Goal: Information Seeking & Learning: Learn about a topic

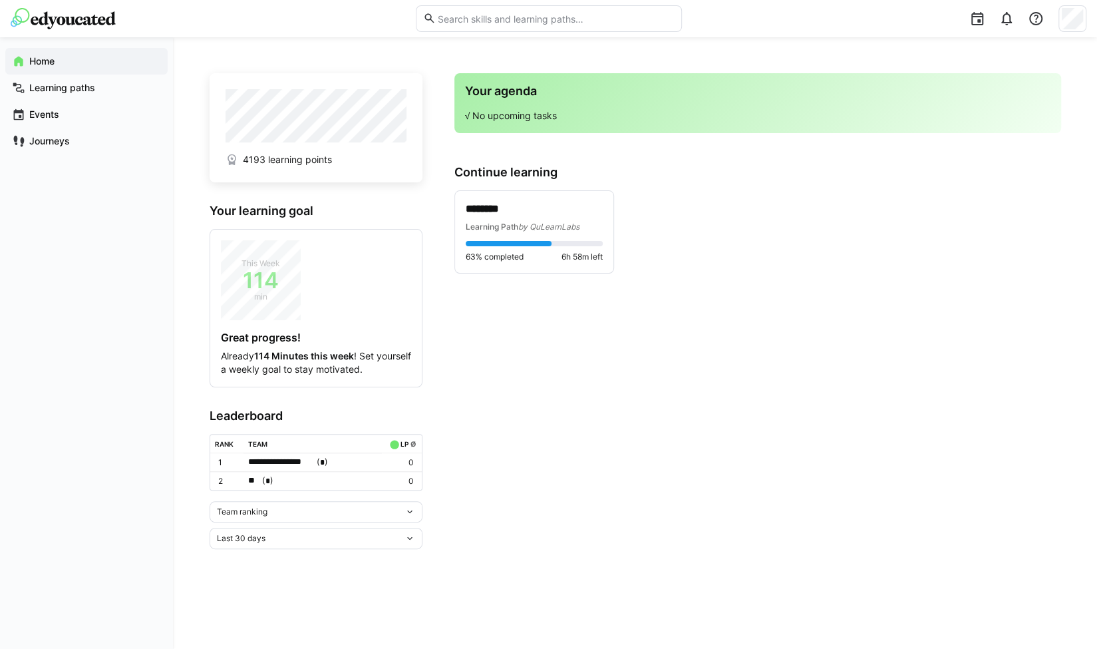
click at [296, 508] on div "Team ranking" at bounding box center [311, 511] width 188 height 9
click at [283, 558] on div "Individual ranking" at bounding box center [315, 558] width 197 height 11
click at [290, 587] on div "Individual ranking" at bounding box center [316, 581] width 213 height 21
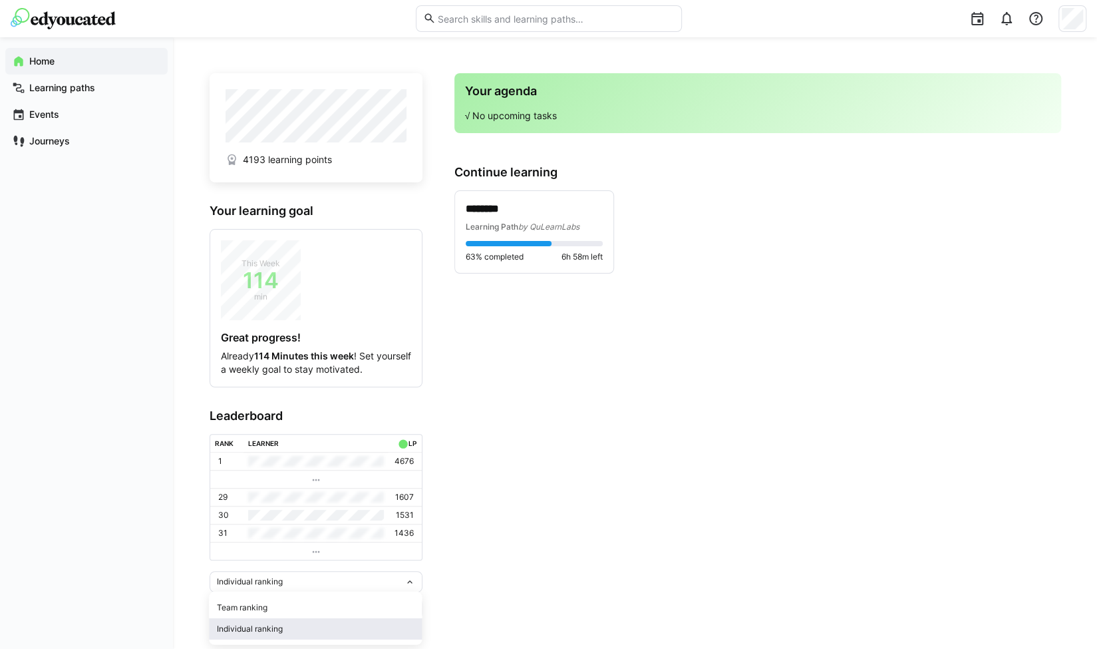
click at [283, 625] on div "Individual ranking" at bounding box center [315, 628] width 197 height 11
click at [274, 603] on div "Last 30 days" at bounding box center [311, 607] width 188 height 9
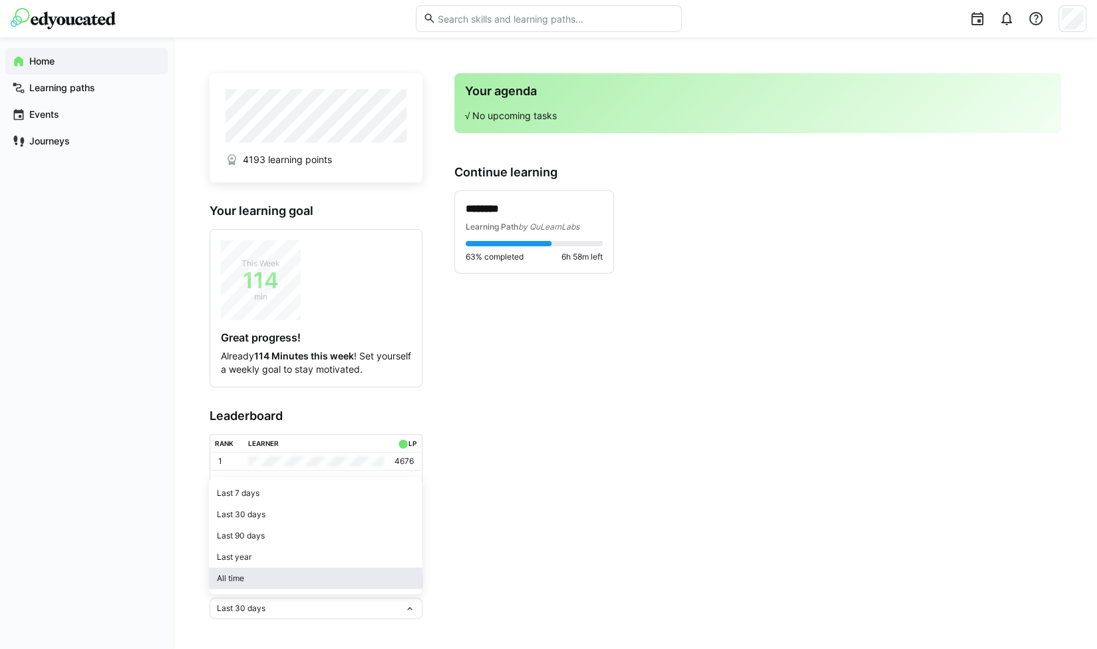
click at [269, 581] on div "All time" at bounding box center [315, 578] width 197 height 11
drag, startPoint x: 270, startPoint y: 307, endPoint x: 608, endPoint y: 461, distance: 371.6
click at [608, 461] on app-home-right "Your agenda √ No upcoming tasks Continue learning ******** Learning Path by QuL…" at bounding box center [757, 346] width 607 height 546
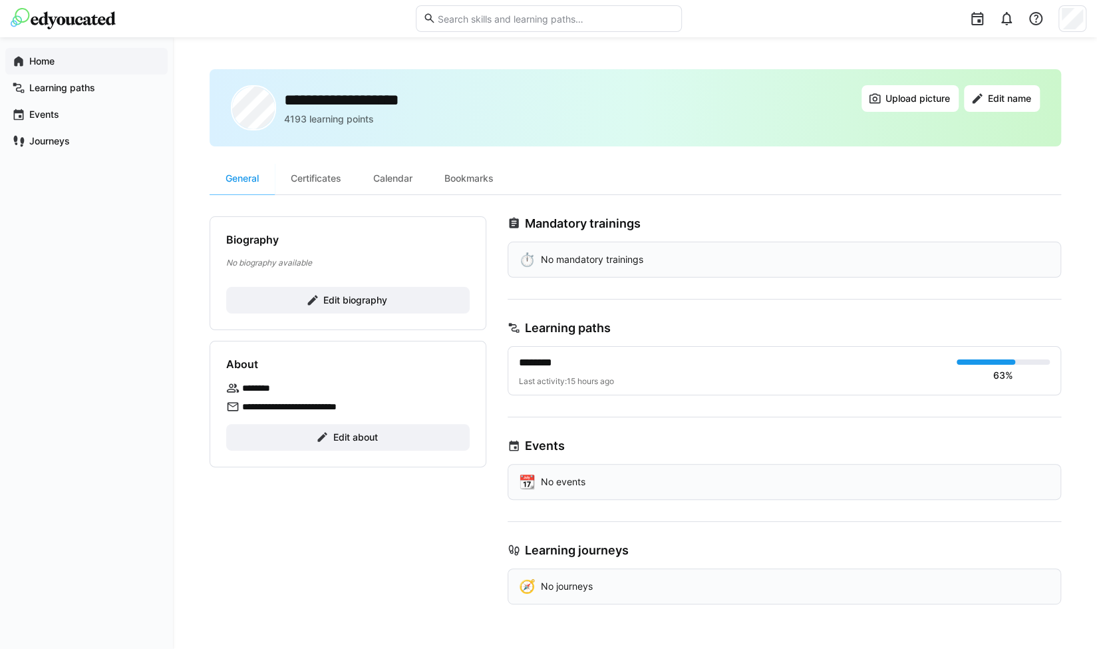
click at [0, 0] on app-navigation-label "Home" at bounding box center [0, 0] width 0 height 0
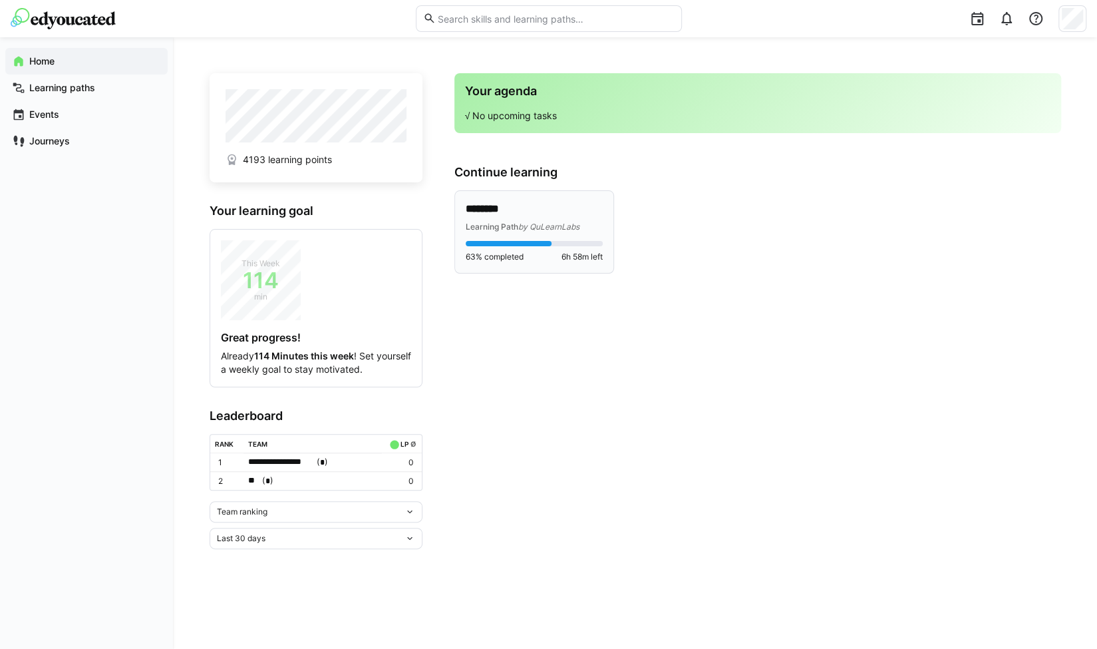
click at [528, 204] on p "********" at bounding box center [535, 209] width 138 height 15
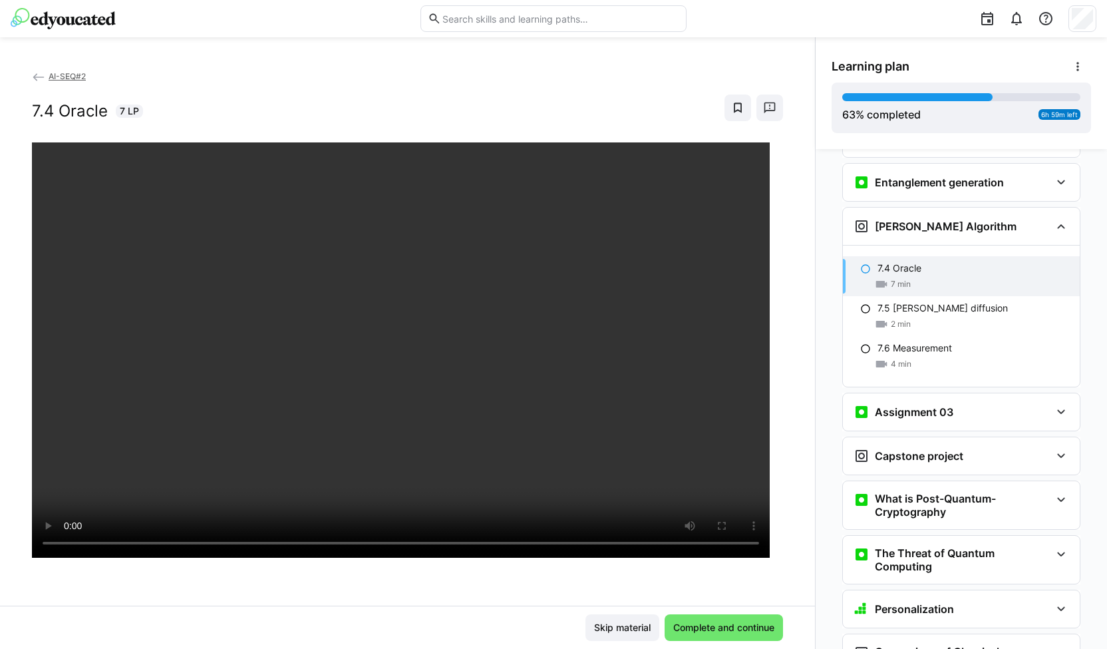
scroll to position [2096, 0]
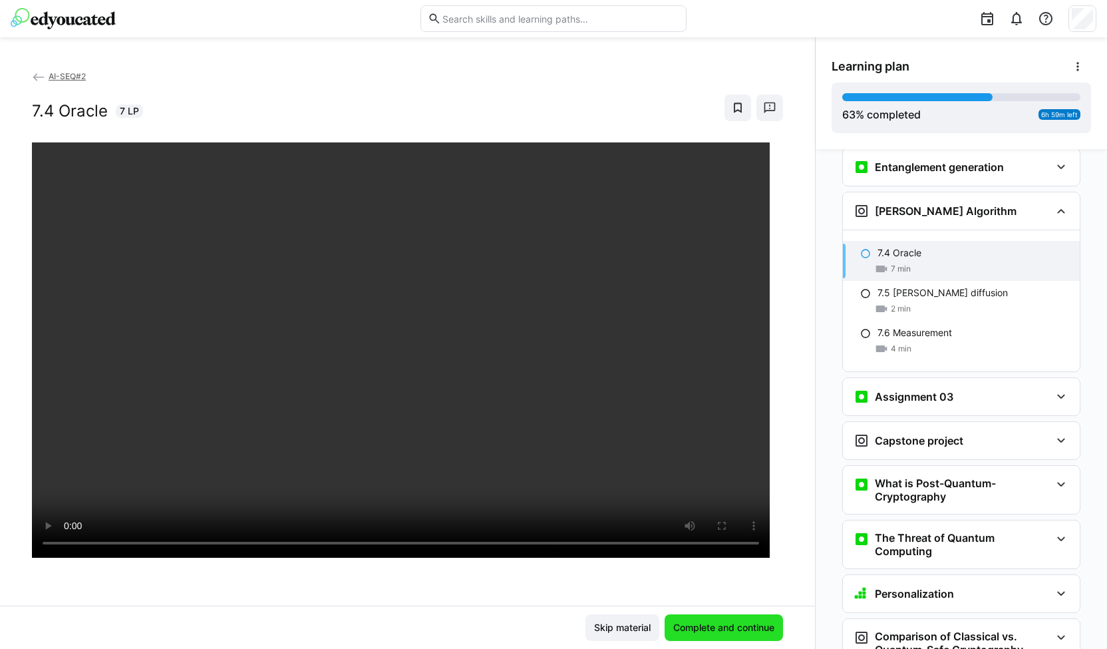
click at [741, 629] on span "Complete and continue" at bounding box center [723, 627] width 105 height 13
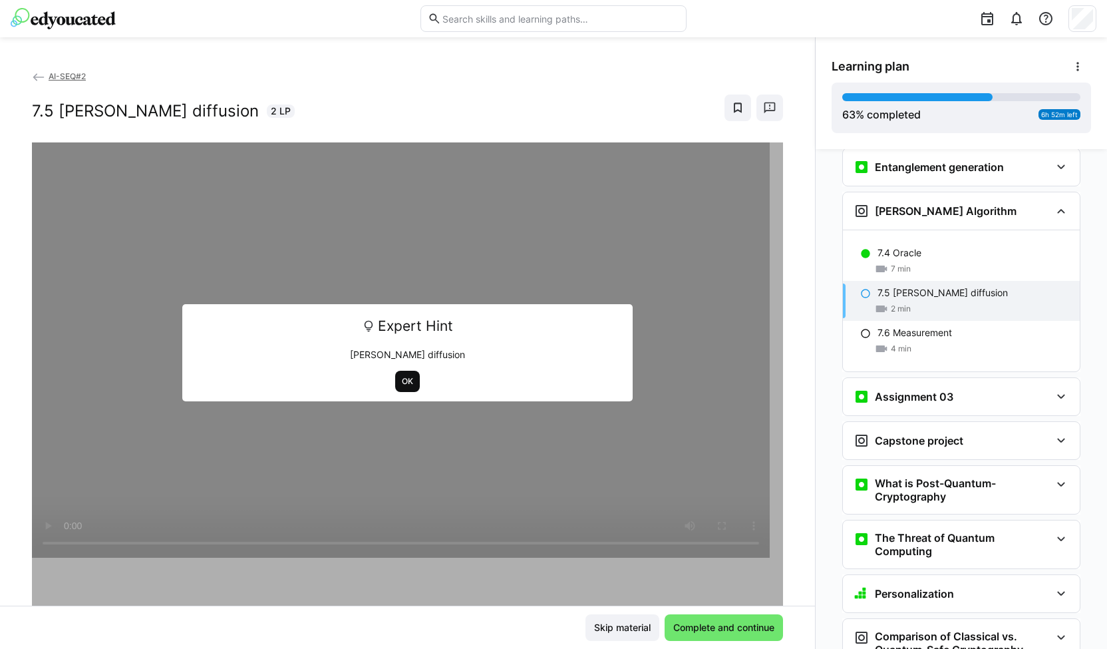
click at [407, 377] on span "OK" at bounding box center [408, 381] width 14 height 11
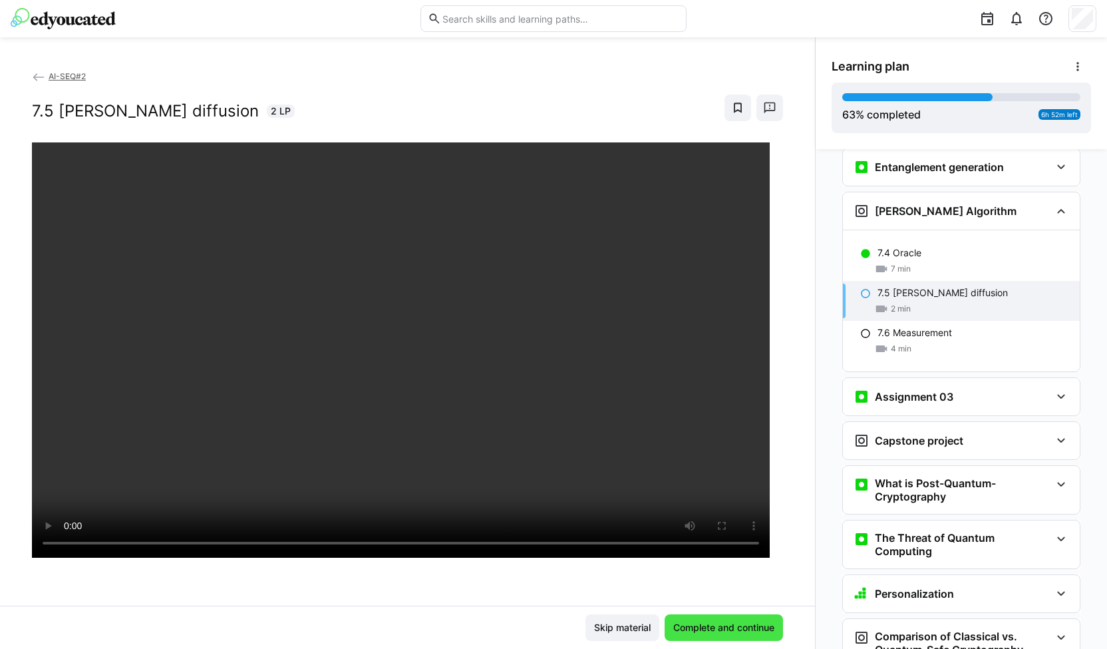
click at [694, 623] on span "Complete and continue" at bounding box center [723, 627] width 105 height 13
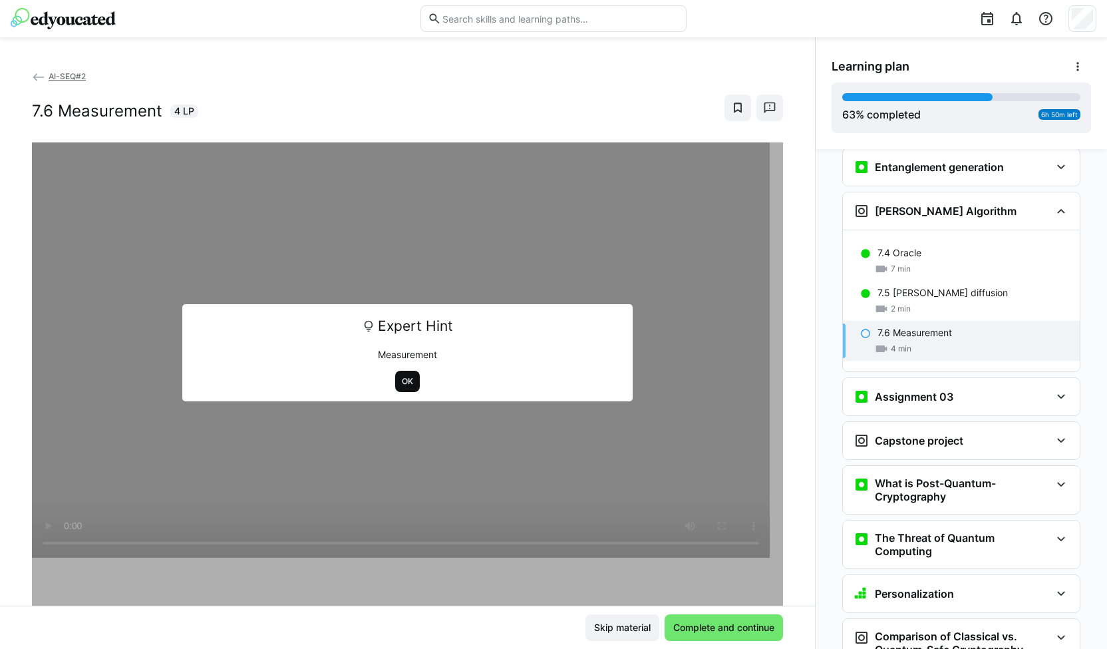
click at [401, 382] on span "OK" at bounding box center [408, 381] width 14 height 11
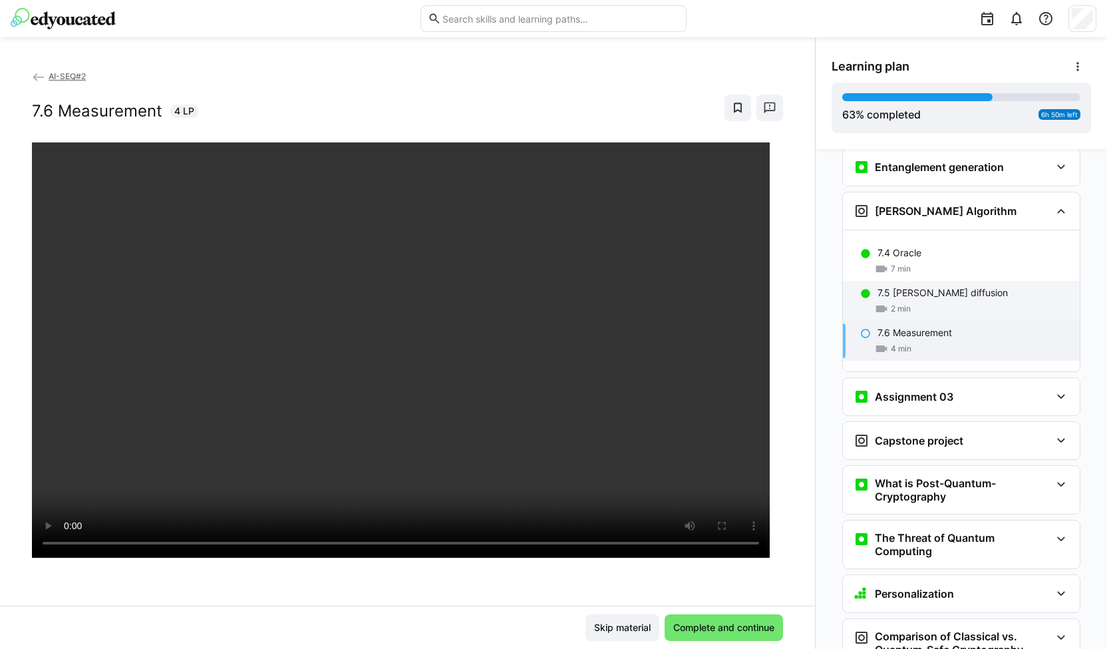
click at [926, 281] on div "7.5 Grover diffusion 2 min" at bounding box center [961, 301] width 237 height 40
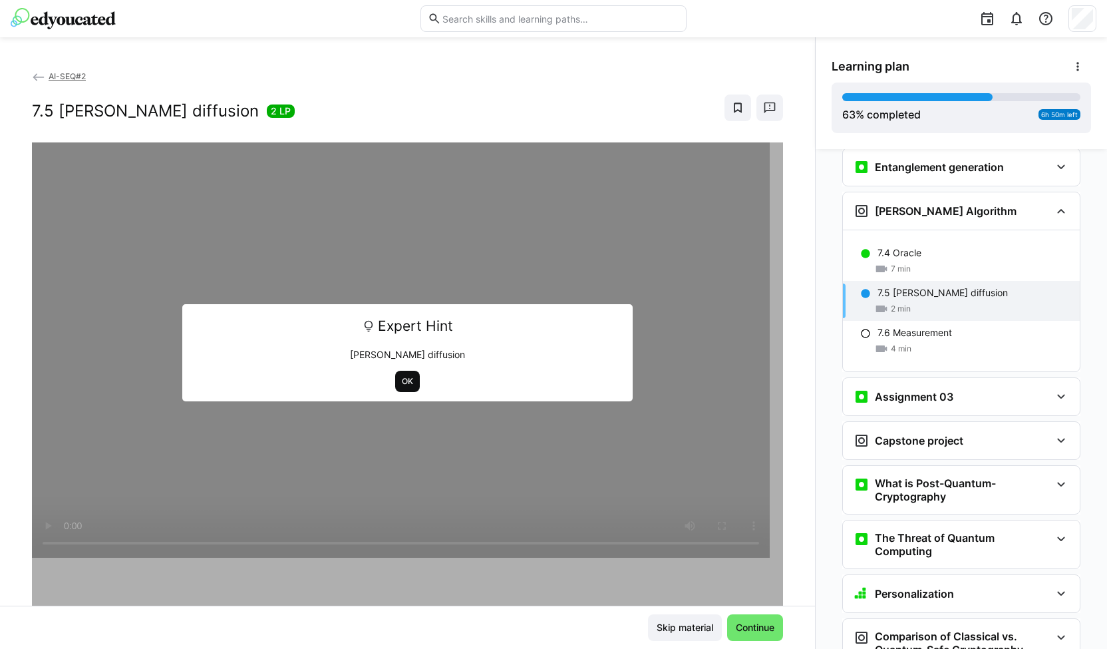
click at [401, 383] on span "OK" at bounding box center [408, 381] width 14 height 11
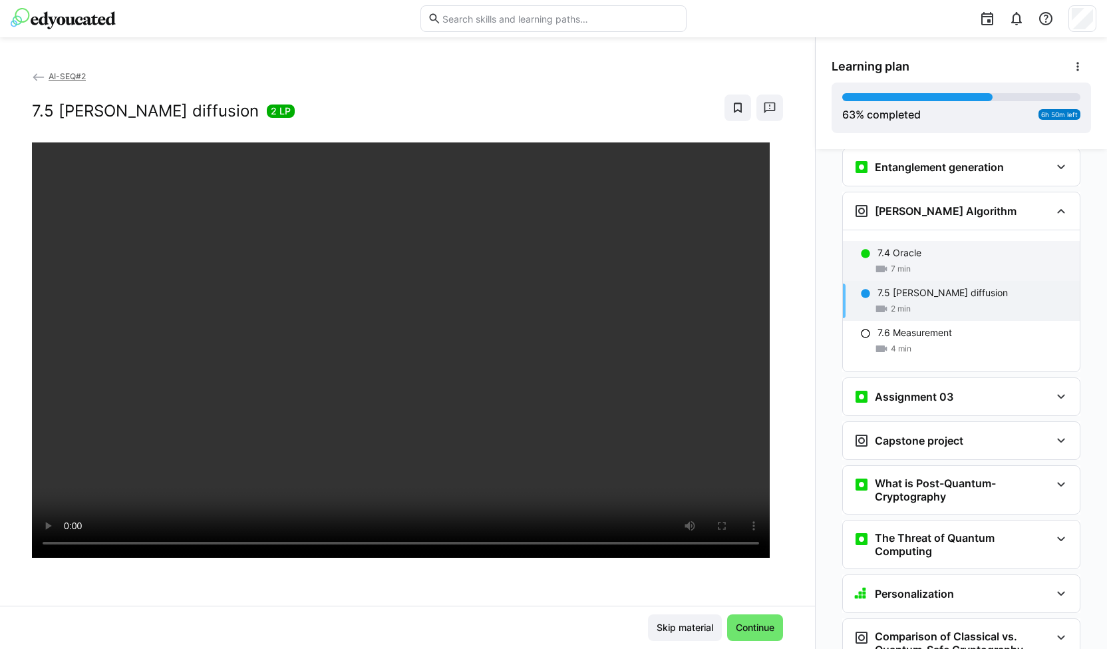
click at [941, 262] on div "7 min" at bounding box center [974, 268] width 192 height 13
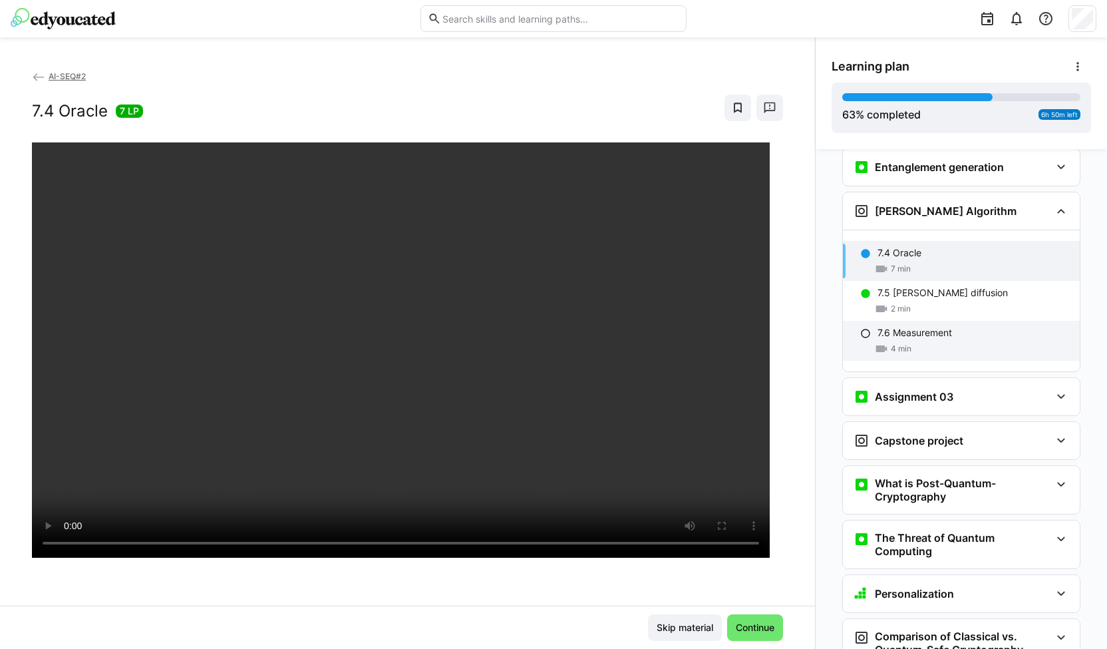
click at [915, 326] on p "7.6 Measurement" at bounding box center [915, 332] width 75 height 13
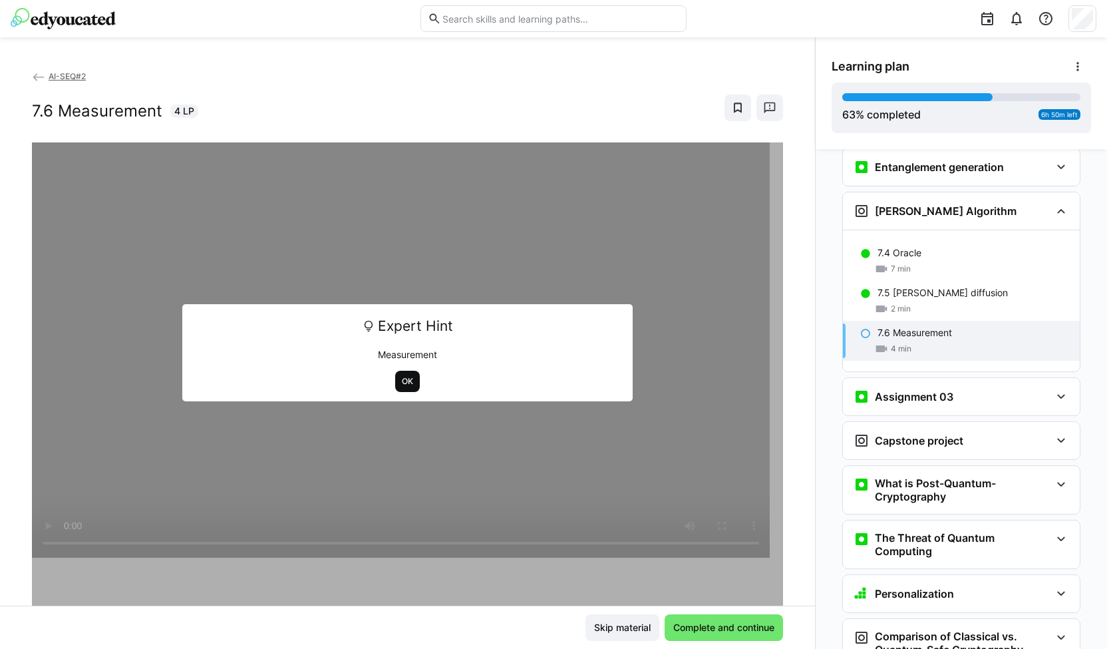
click at [401, 380] on span "OK" at bounding box center [408, 381] width 14 height 11
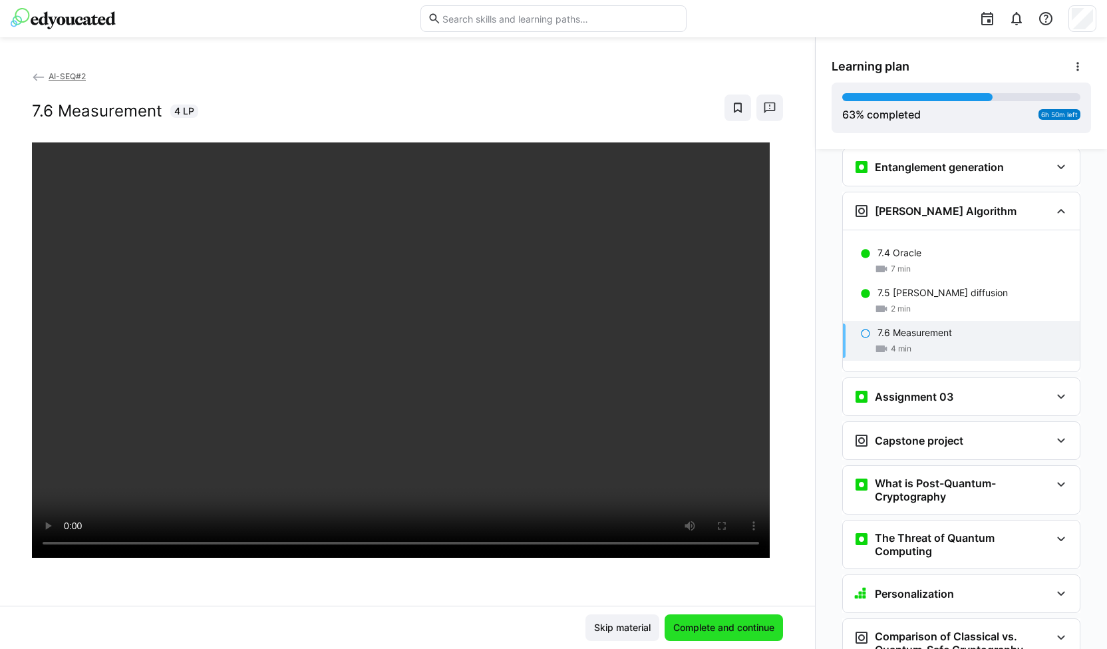
click at [703, 622] on span "Complete and continue" at bounding box center [723, 627] width 105 height 13
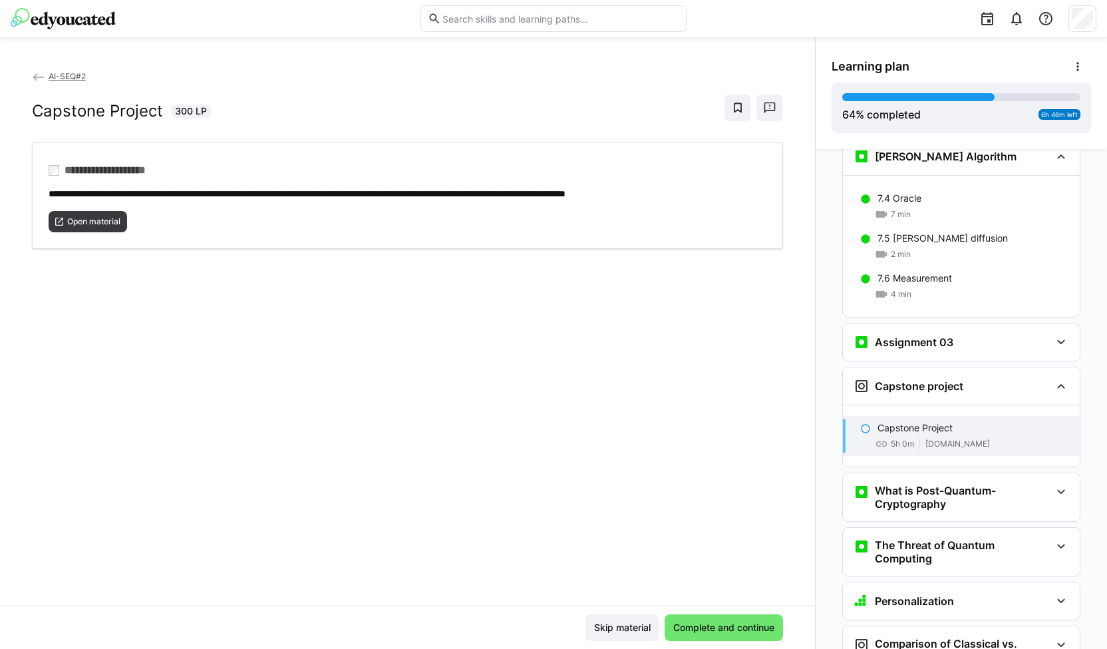
scroll to position [2150, 0]
click at [104, 213] on span "Open material" at bounding box center [88, 221] width 79 height 21
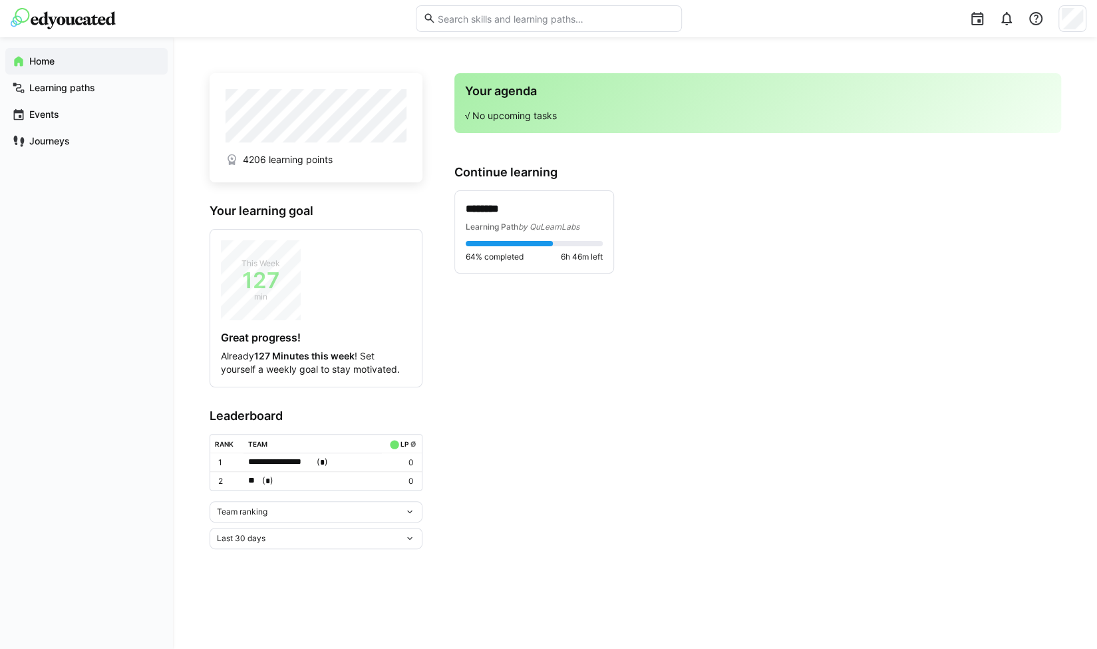
click at [273, 534] on div "Last 30 days" at bounding box center [311, 538] width 188 height 9
click at [261, 512] on div "All time" at bounding box center [315, 507] width 197 height 11
click at [265, 512] on span "Team ranking" at bounding box center [242, 511] width 51 height 11
click at [253, 550] on span "Individual ranking" at bounding box center [315, 558] width 213 height 21
